Goal: Task Accomplishment & Management: Use online tool/utility

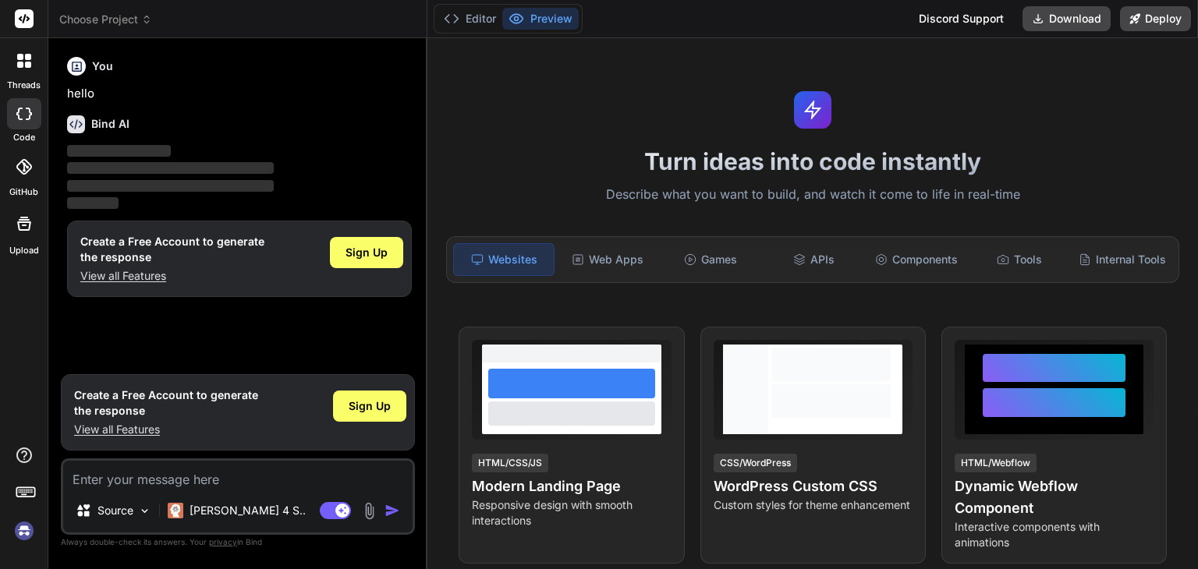
type textarea "x"
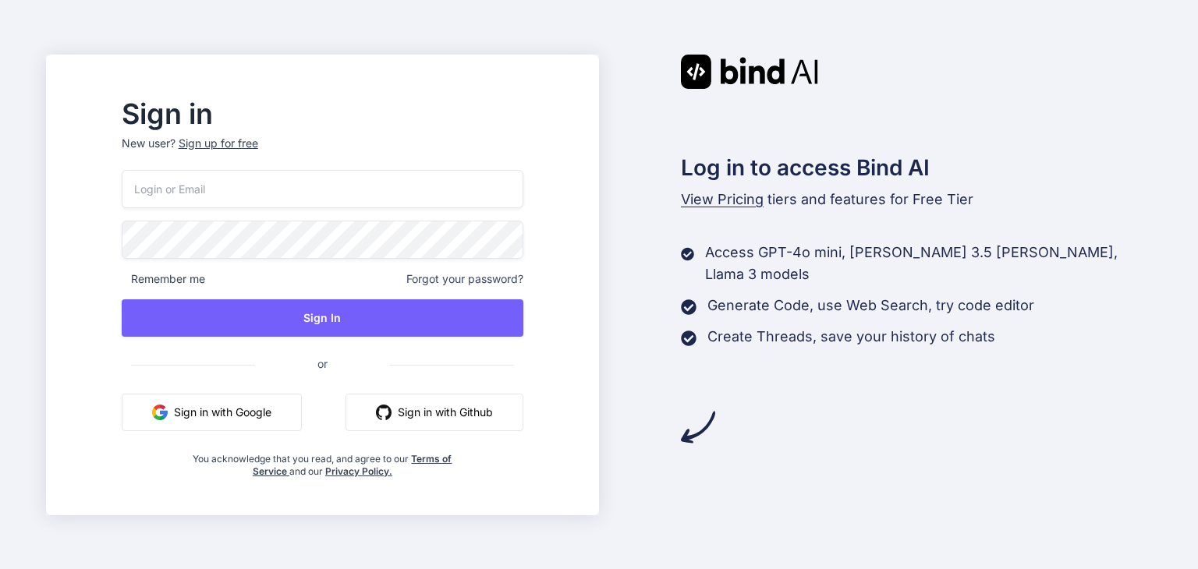
click at [271, 196] on input "email" at bounding box center [323, 189] width 402 height 38
type input "[EMAIL_ADDRESS][DOMAIN_NAME]"
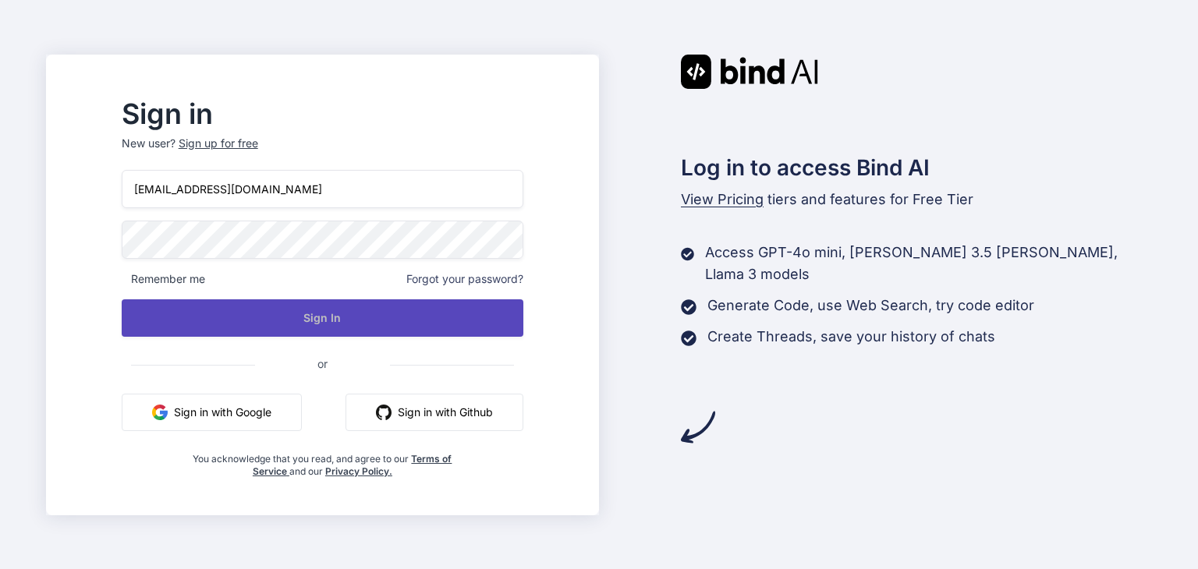
click at [331, 326] on button "Sign In" at bounding box center [323, 317] width 402 height 37
